Goal: Information Seeking & Learning: Learn about a topic

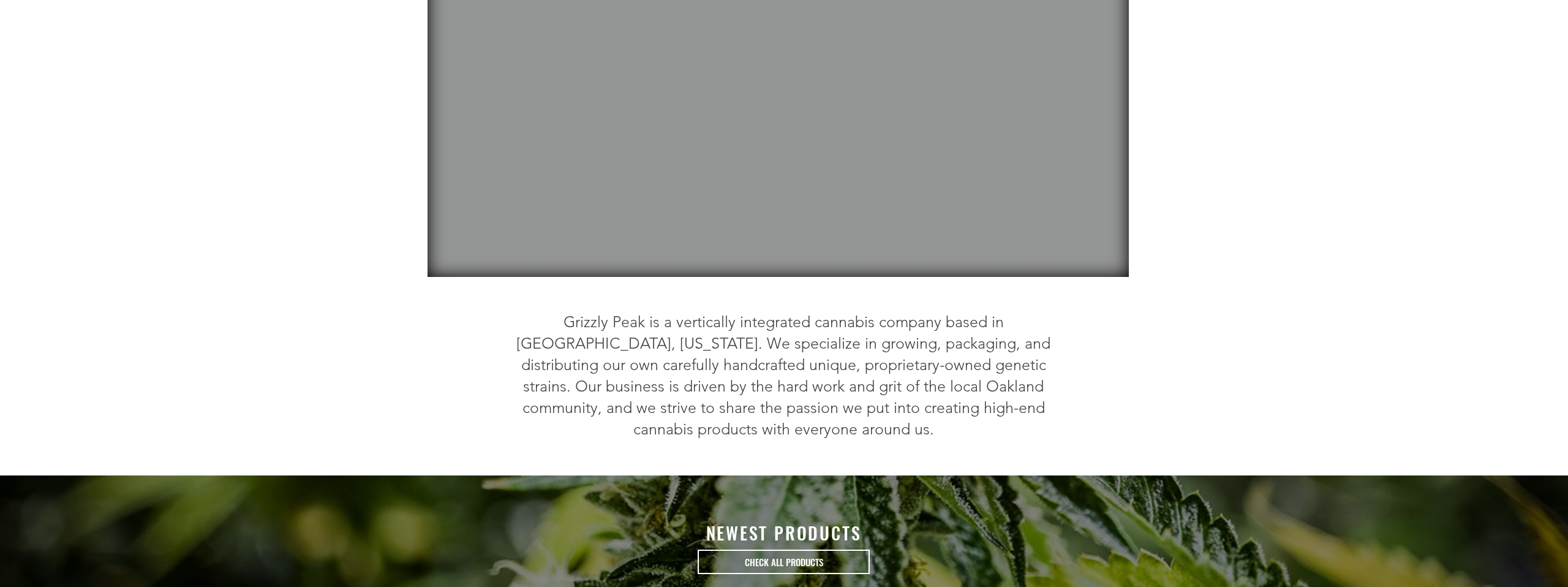
scroll to position [215, 0]
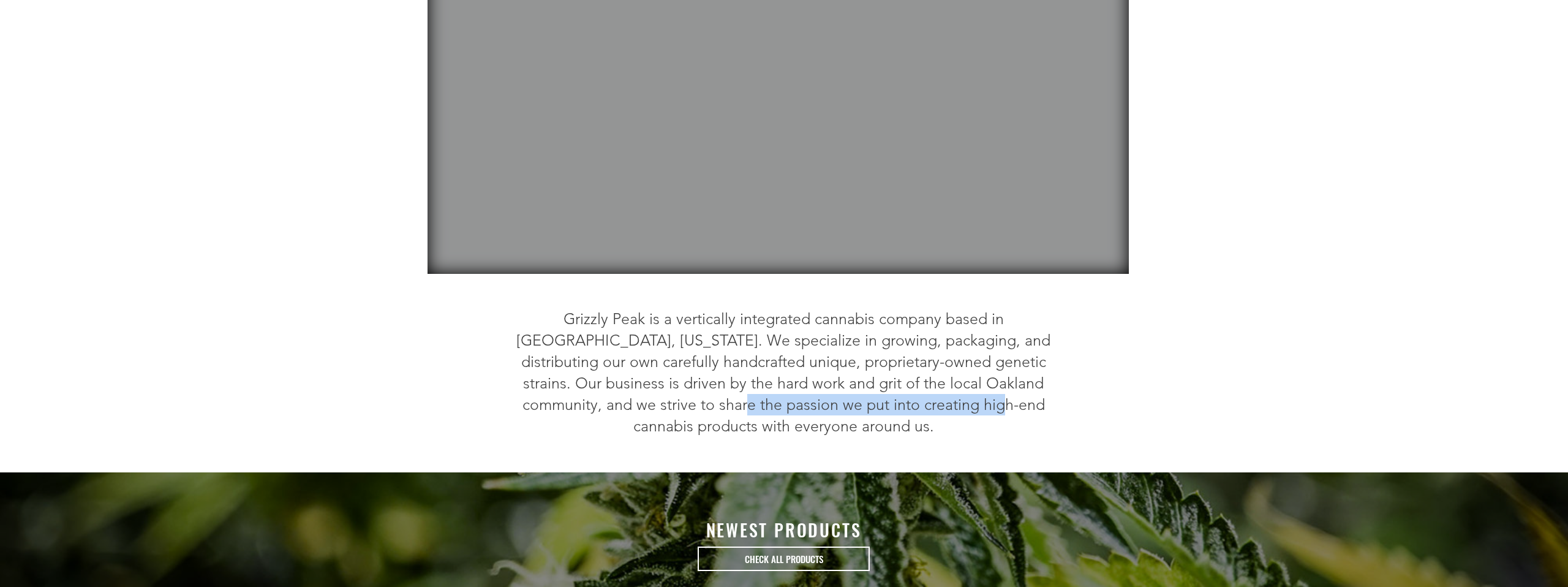
click at [812, 407] on span "Grizzly Peak is a vertically integrated cannabis company based in Oakland, Cali…" at bounding box center [783, 372] width 534 height 125
click at [860, 412] on span "Grizzly Peak is a vertically integrated cannabis company based in Oakland, Cali…" at bounding box center [783, 372] width 534 height 125
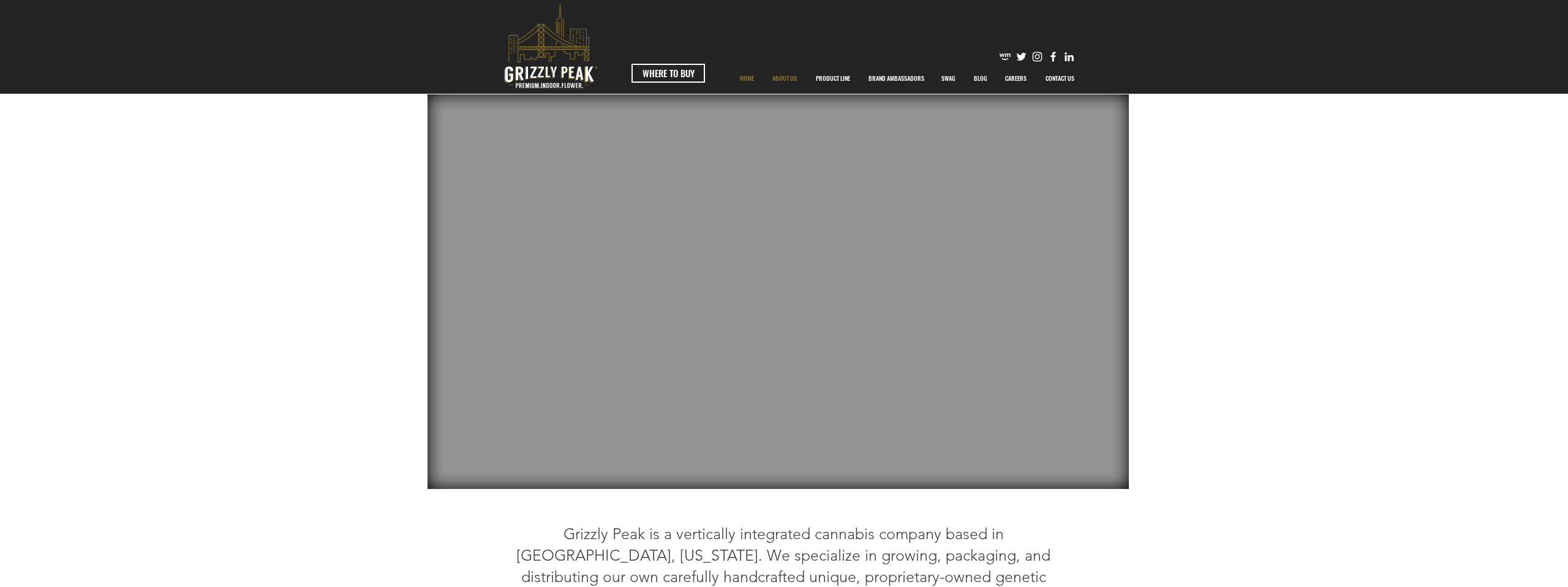
scroll to position [1, 0]
click at [829, 76] on p "PRODUCT LINE" at bounding box center [832, 77] width 47 height 30
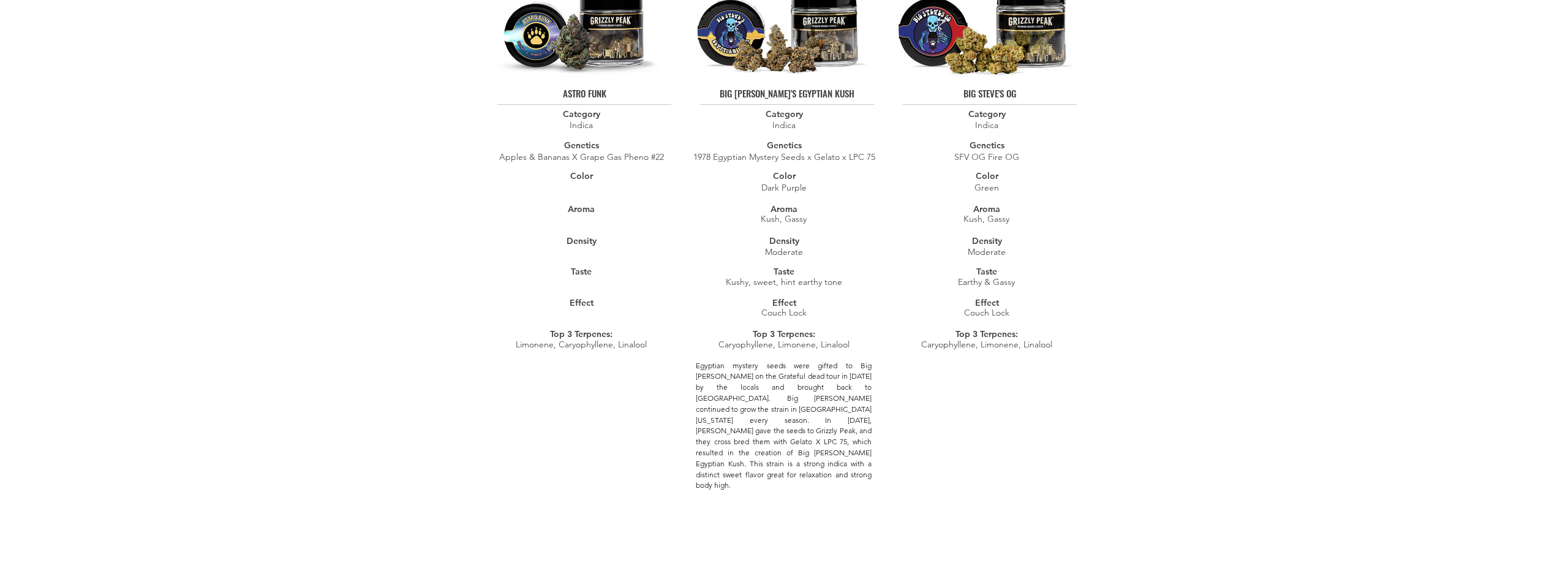
scroll to position [271, 0]
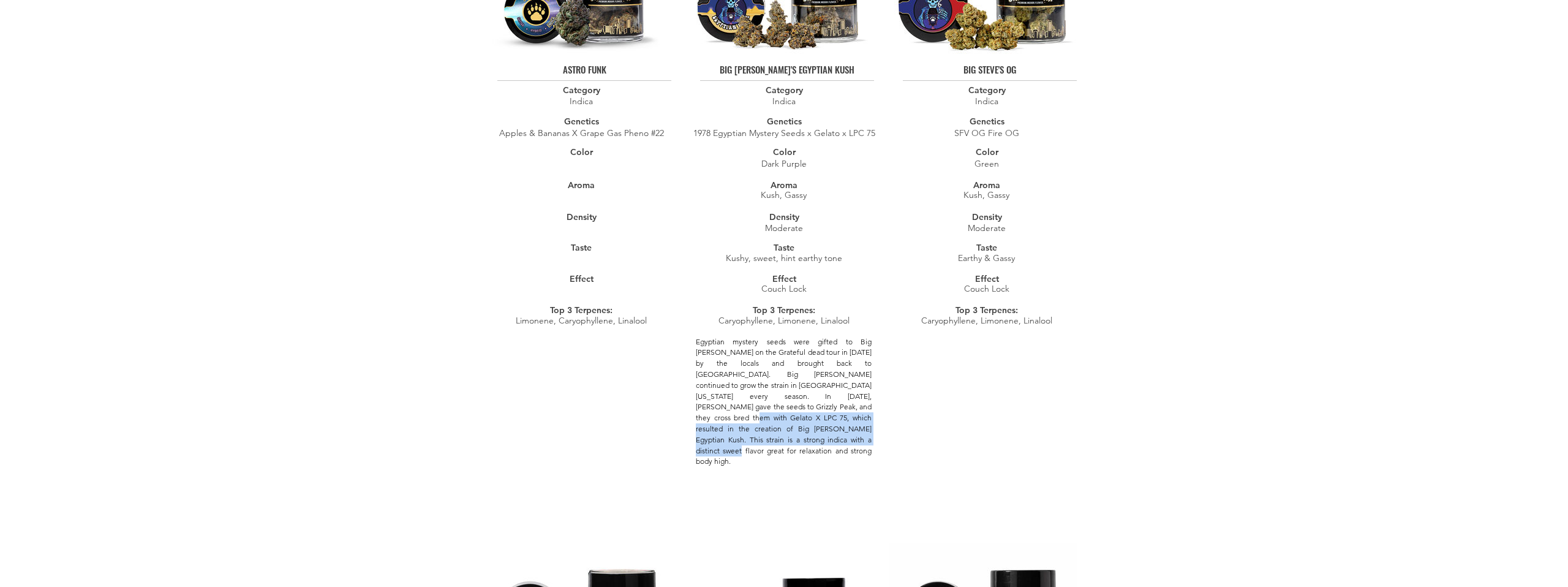
drag, startPoint x: 775, startPoint y: 413, endPoint x: 756, endPoint y: 346, distance: 69.6
click at [719, 358] on span "Egyptian mystery seeds were gifted to Big [PERSON_NAME] on the Grateful dead to…" at bounding box center [783, 402] width 176 height 130
drag, startPoint x: 851, startPoint y: 419, endPoint x: 841, endPoint y: 408, distance: 14.9
click at [850, 417] on p "Egyptian mystery seeds were gifted to Big [PERSON_NAME] on the Grateful dead to…" at bounding box center [783, 402] width 176 height 131
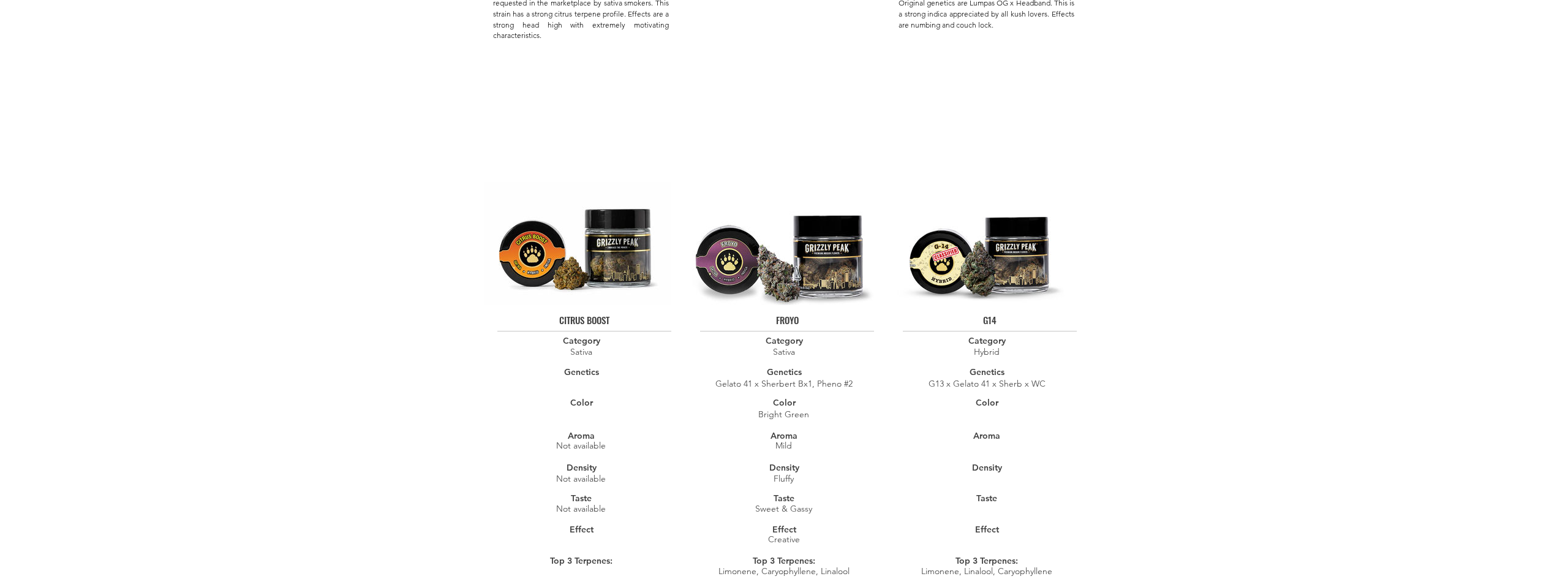
scroll to position [0, 0]
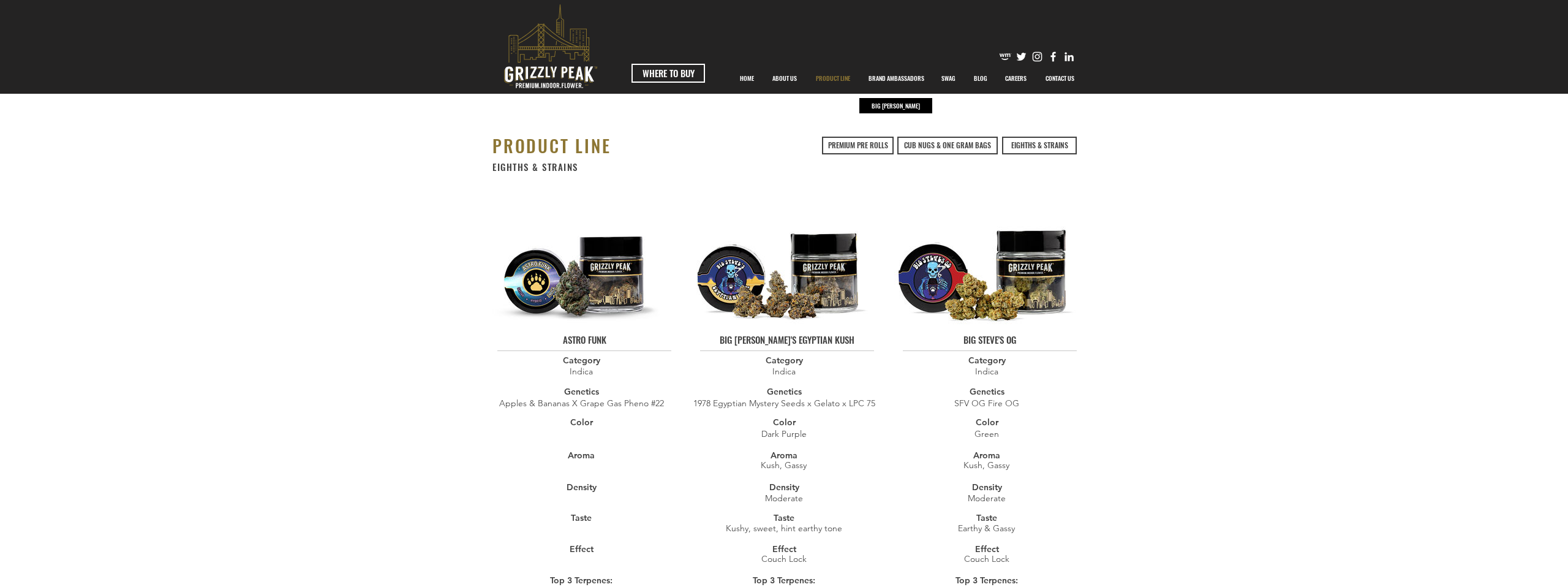
click at [907, 79] on p "BRAND AMBASSADORS" at bounding box center [896, 78] width 68 height 30
click at [894, 106] on p "BIG [PERSON_NAME]" at bounding box center [895, 106] width 55 height 16
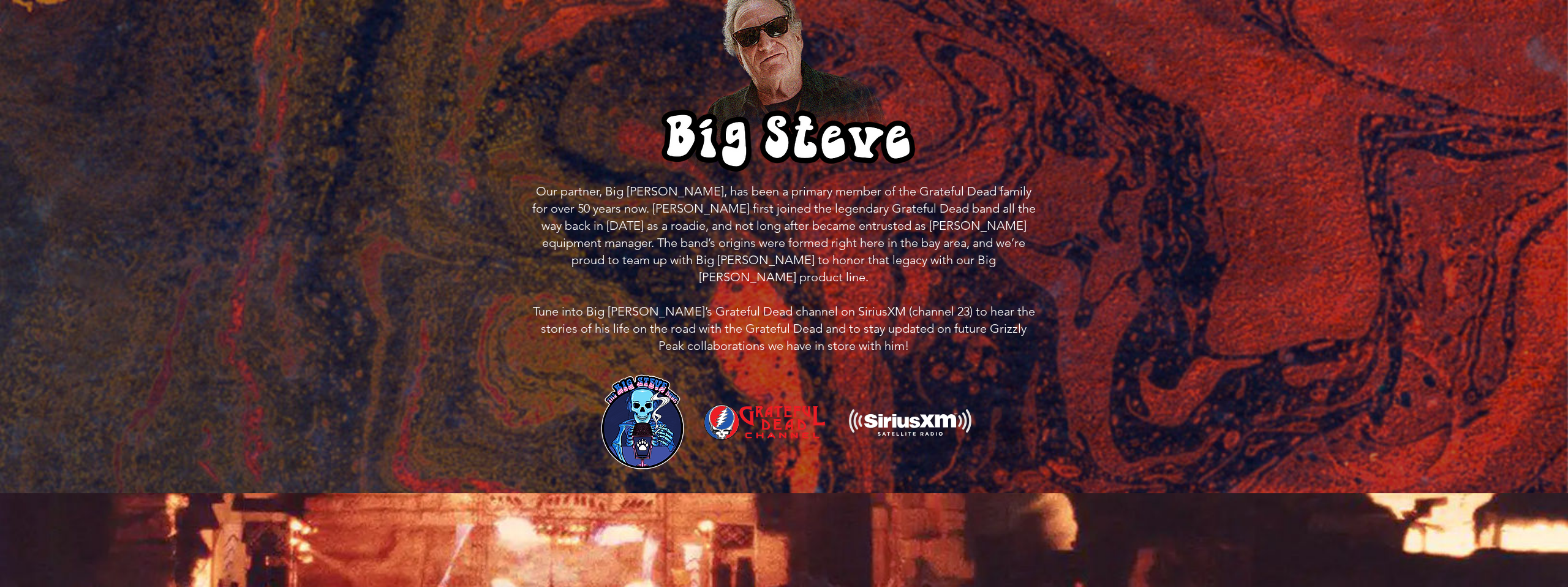
scroll to position [174, 0]
click at [651, 392] on img at bounding box center [642, 421] width 92 height 100
